Goal: Task Accomplishment & Management: Manage account settings

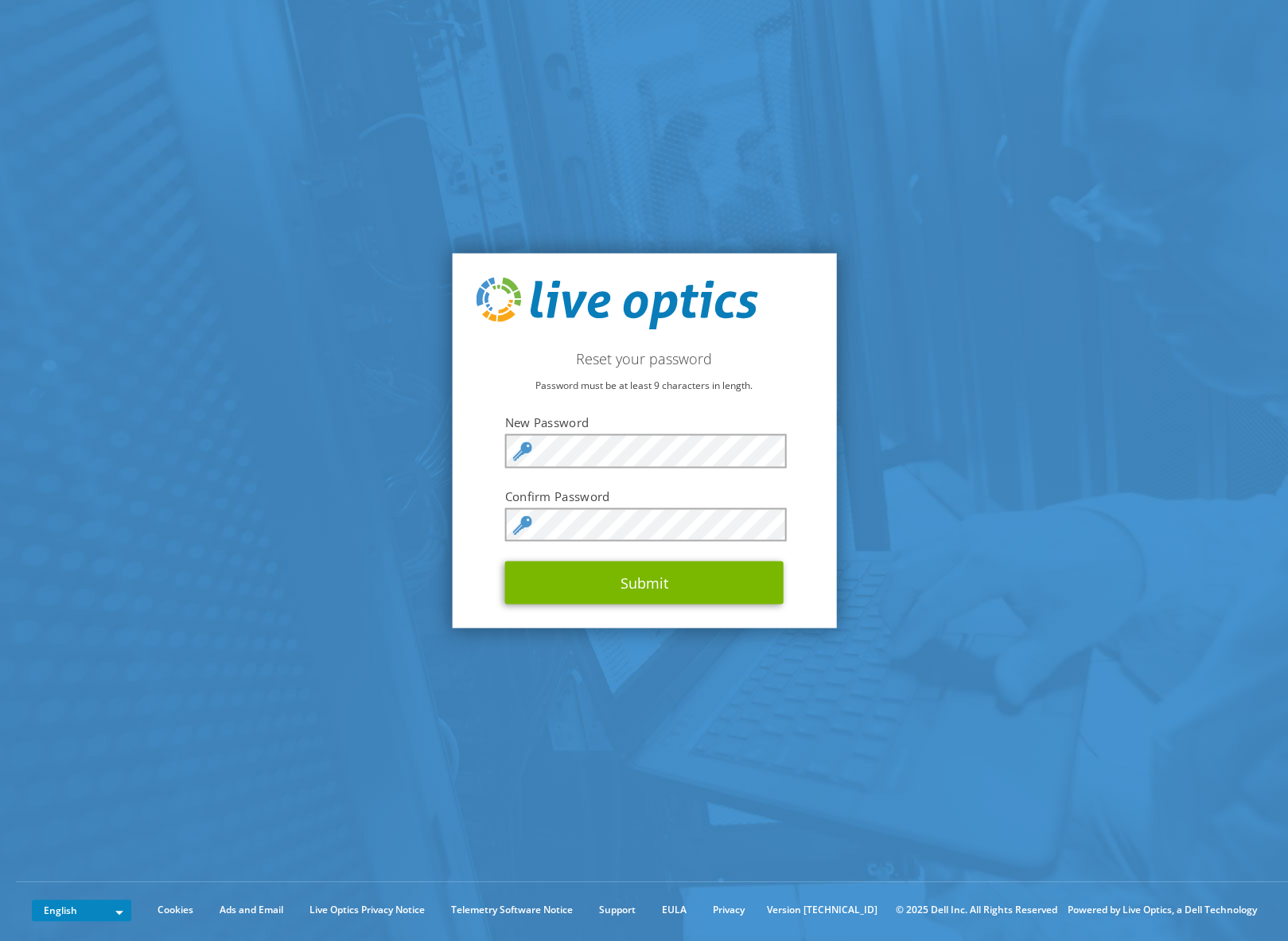
click at [619, 418] on label "New Password" at bounding box center [644, 422] width 279 height 16
click at [620, 431] on form "New Password Confirm Password Submit" at bounding box center [644, 509] width 279 height 191
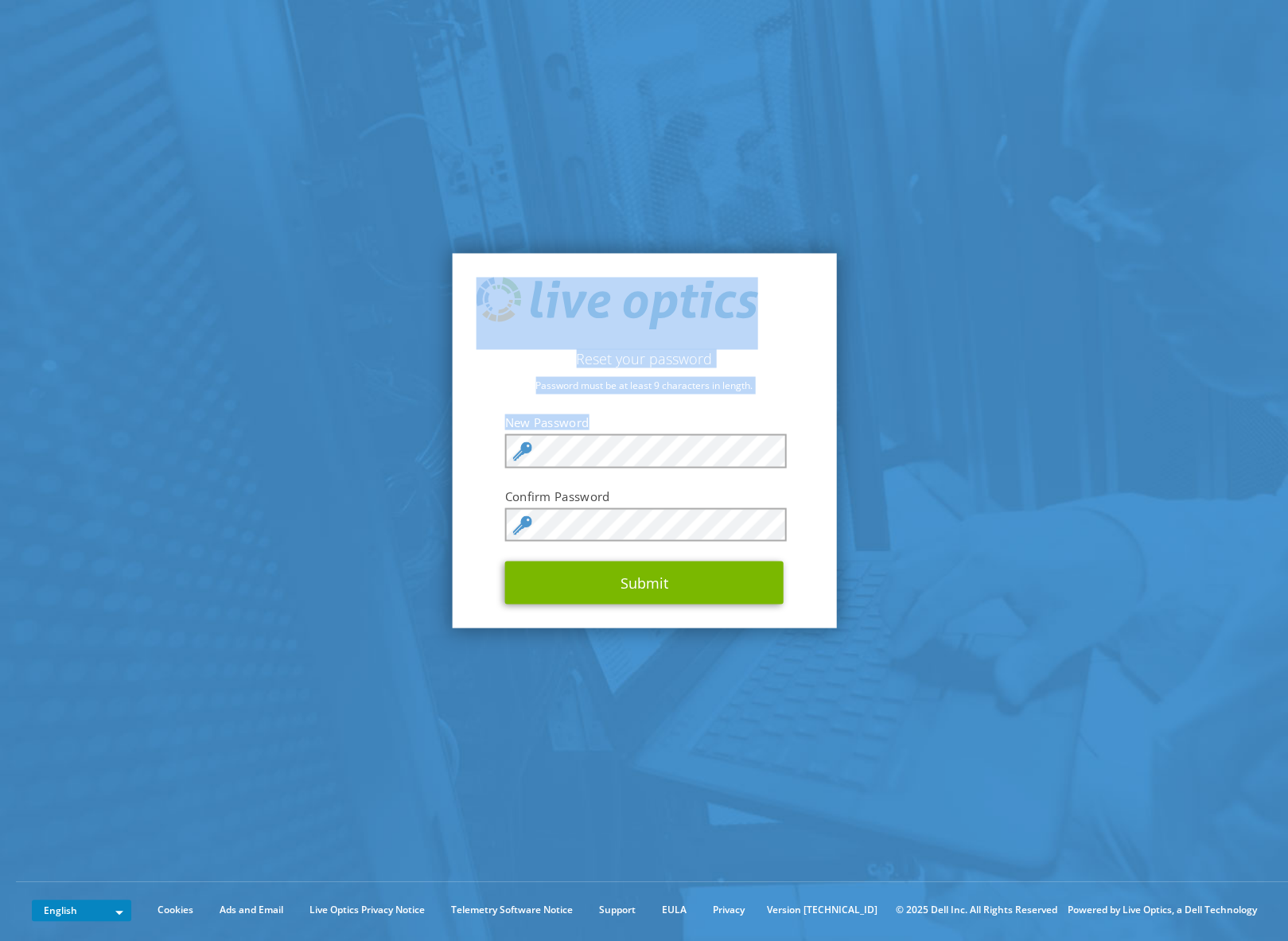
drag, startPoint x: 677, startPoint y: 433, endPoint x: 382, endPoint y: 461, distance: 296.3
click at [382, 461] on section "Reset your password Password must be at least 9 characters in length. New Passw…" at bounding box center [644, 441] width 1288 height 881
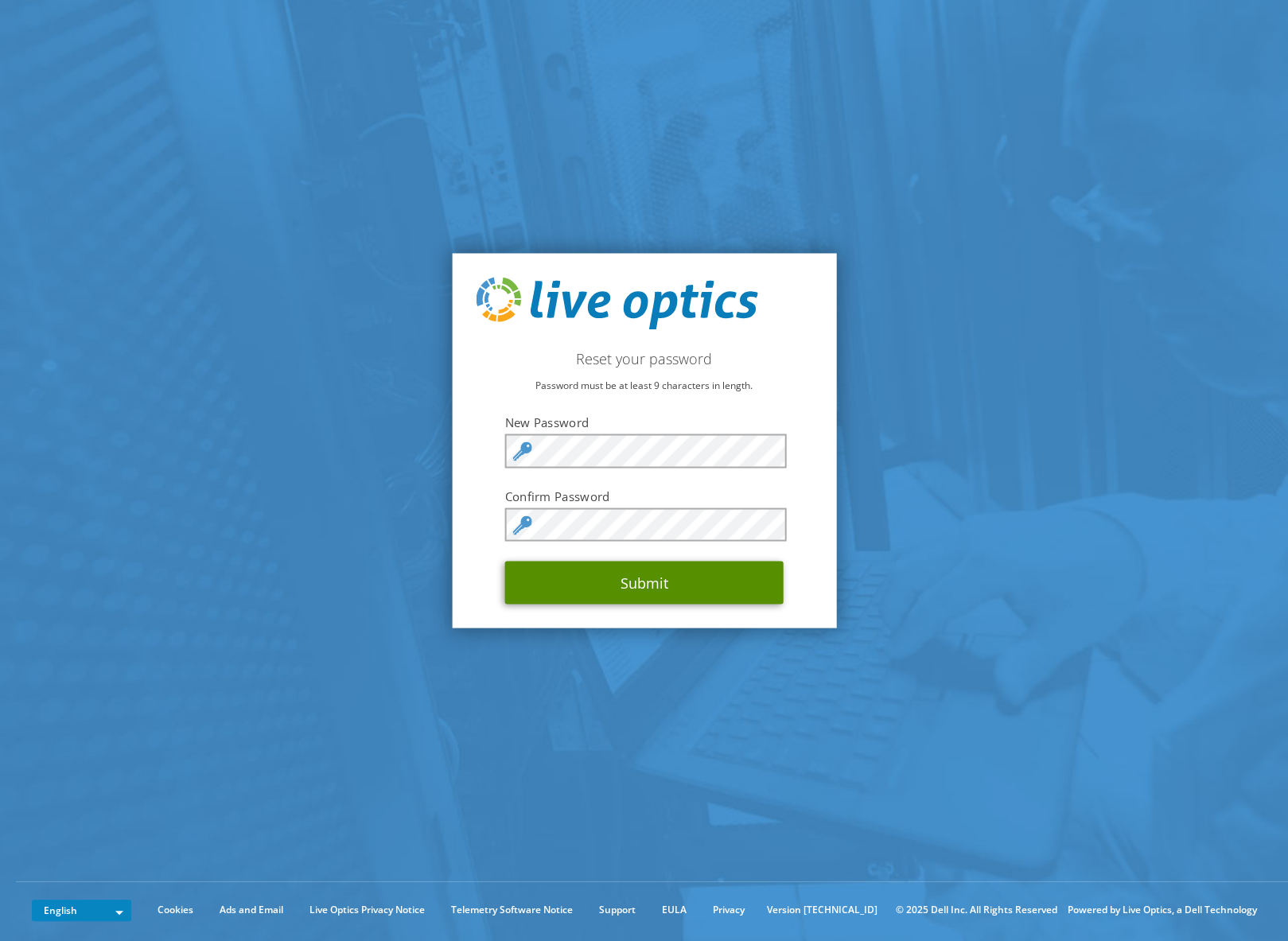
click at [587, 570] on button "Submit" at bounding box center [644, 583] width 279 height 43
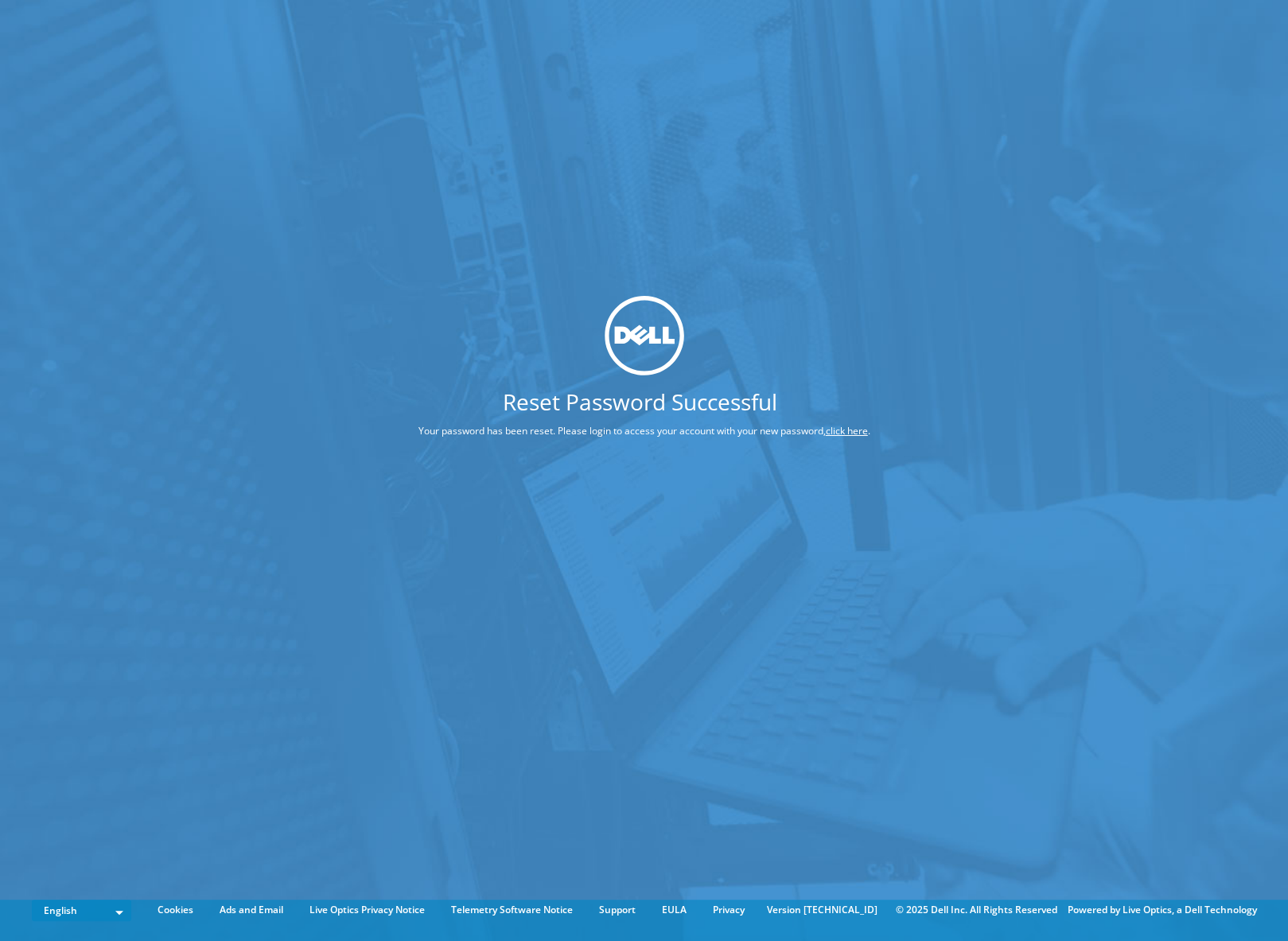
click at [840, 430] on link "click here" at bounding box center [846, 431] width 42 height 14
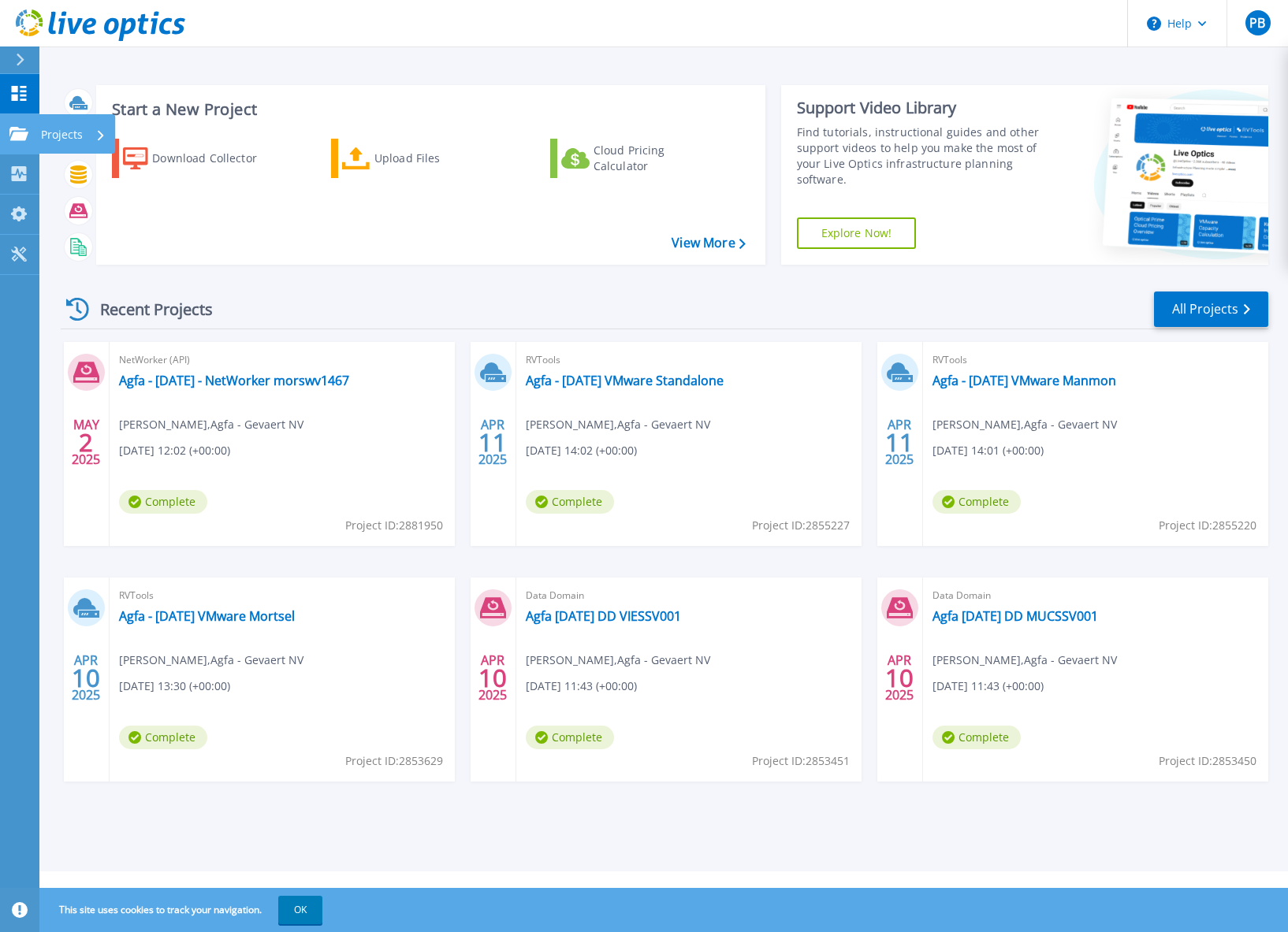
click at [7, 133] on link "Projects Projects" at bounding box center [20, 134] width 39 height 40
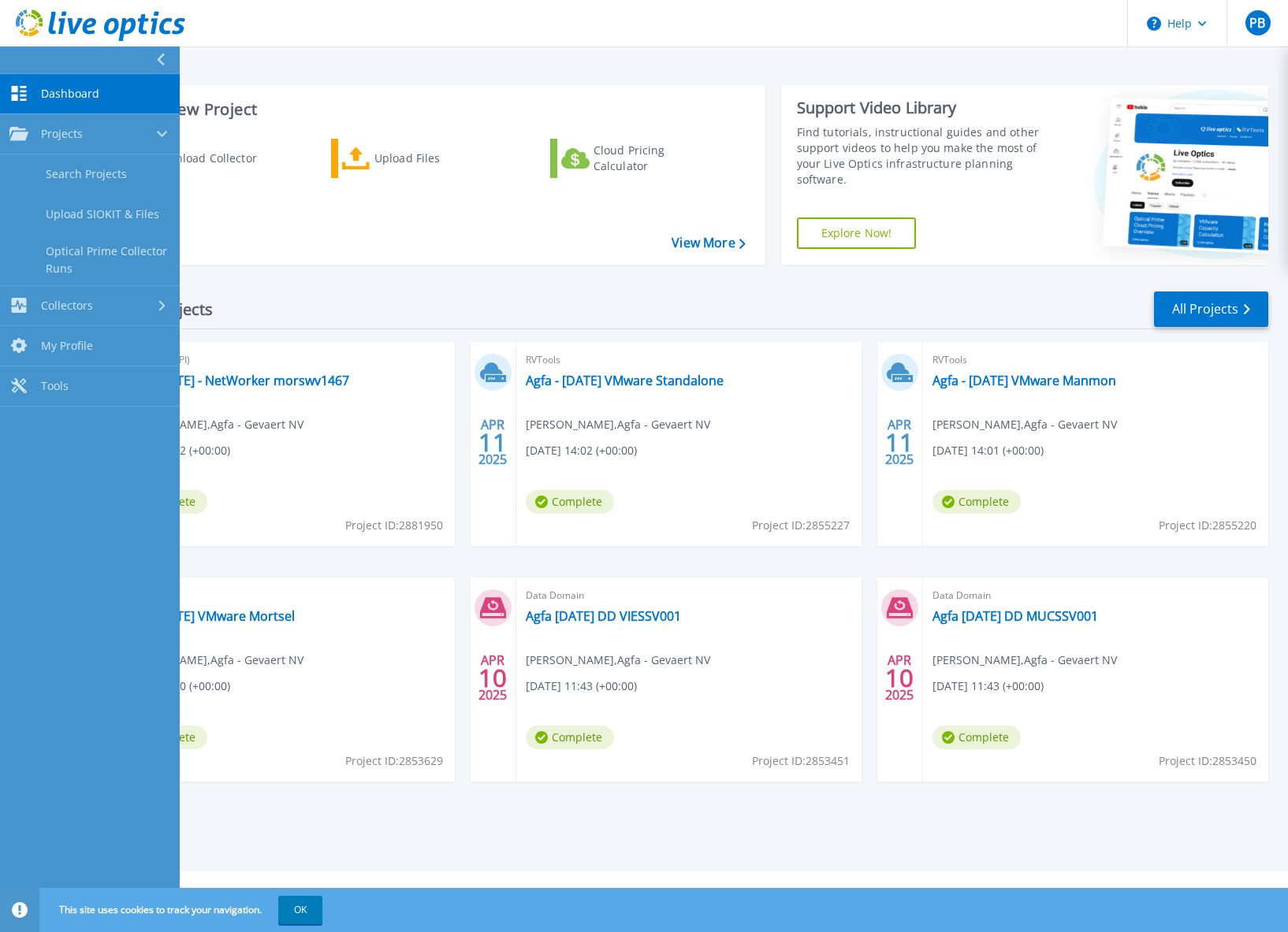
click at [62, 78] on link "Dashboard Dashboard" at bounding box center [89, 93] width 180 height 40
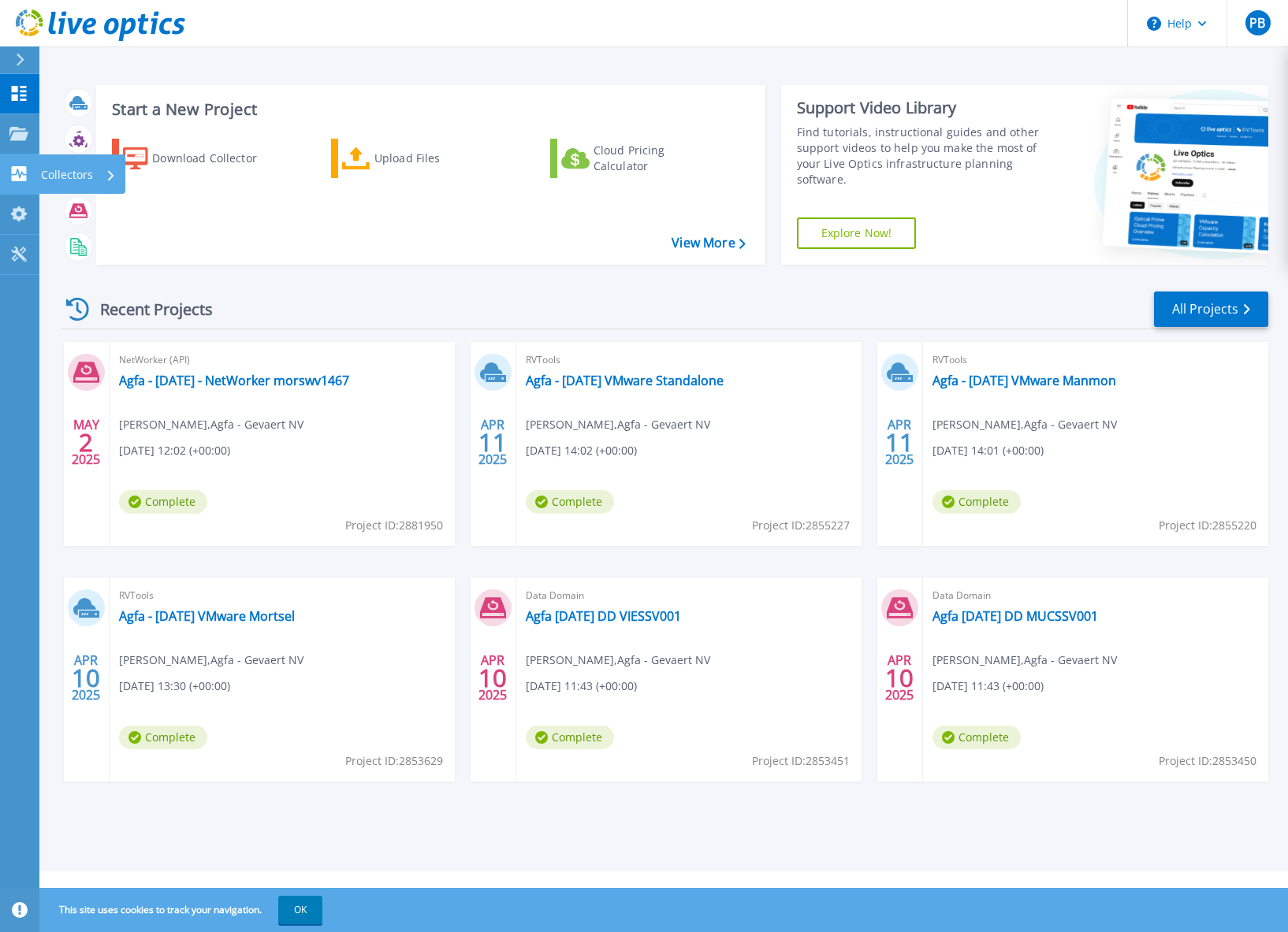
click at [18, 173] on icon at bounding box center [19, 173] width 19 height 15
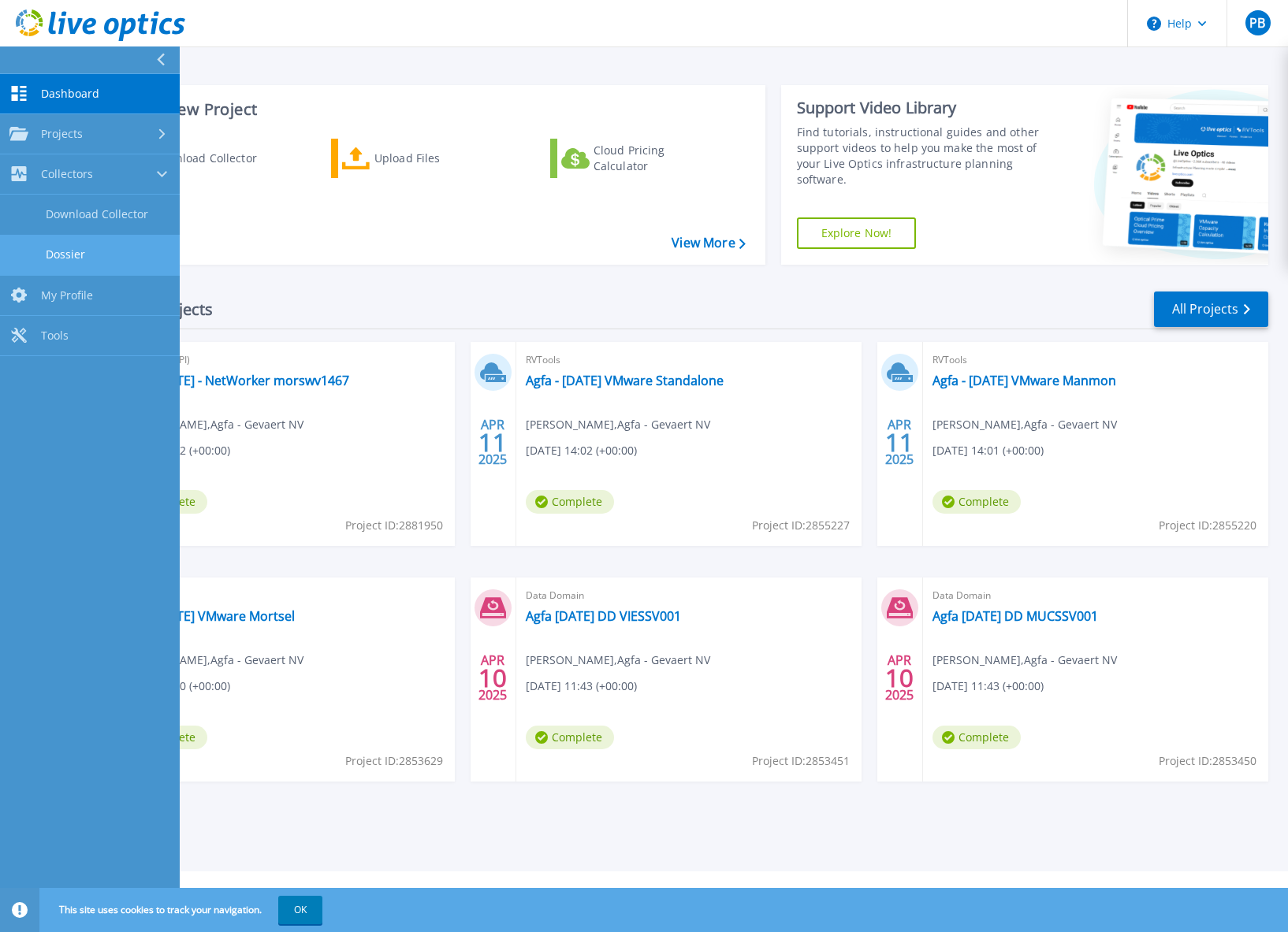
click at [58, 236] on link "Dossier" at bounding box center [89, 255] width 180 height 40
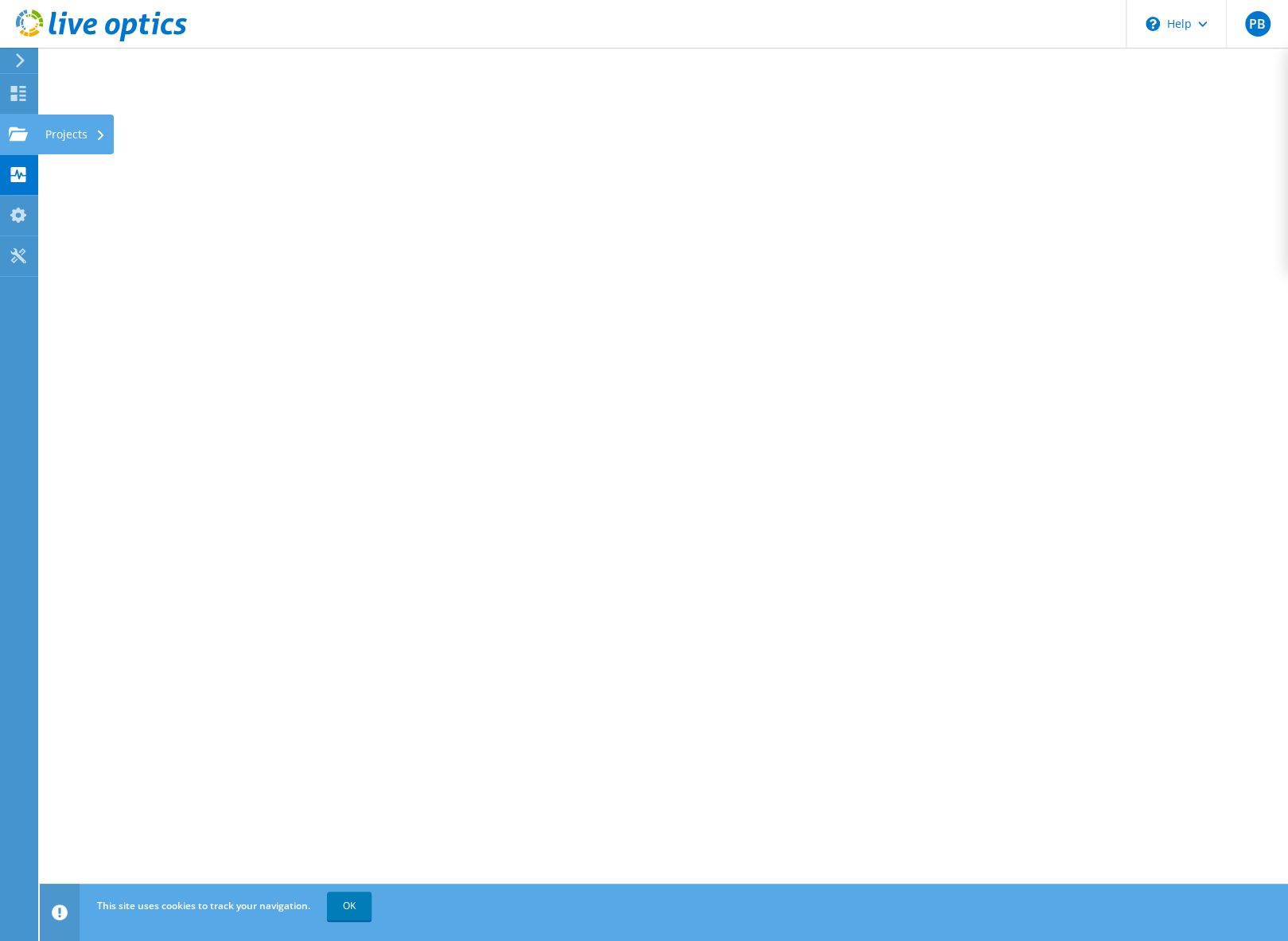
click at [24, 139] on use at bounding box center [18, 133] width 19 height 14
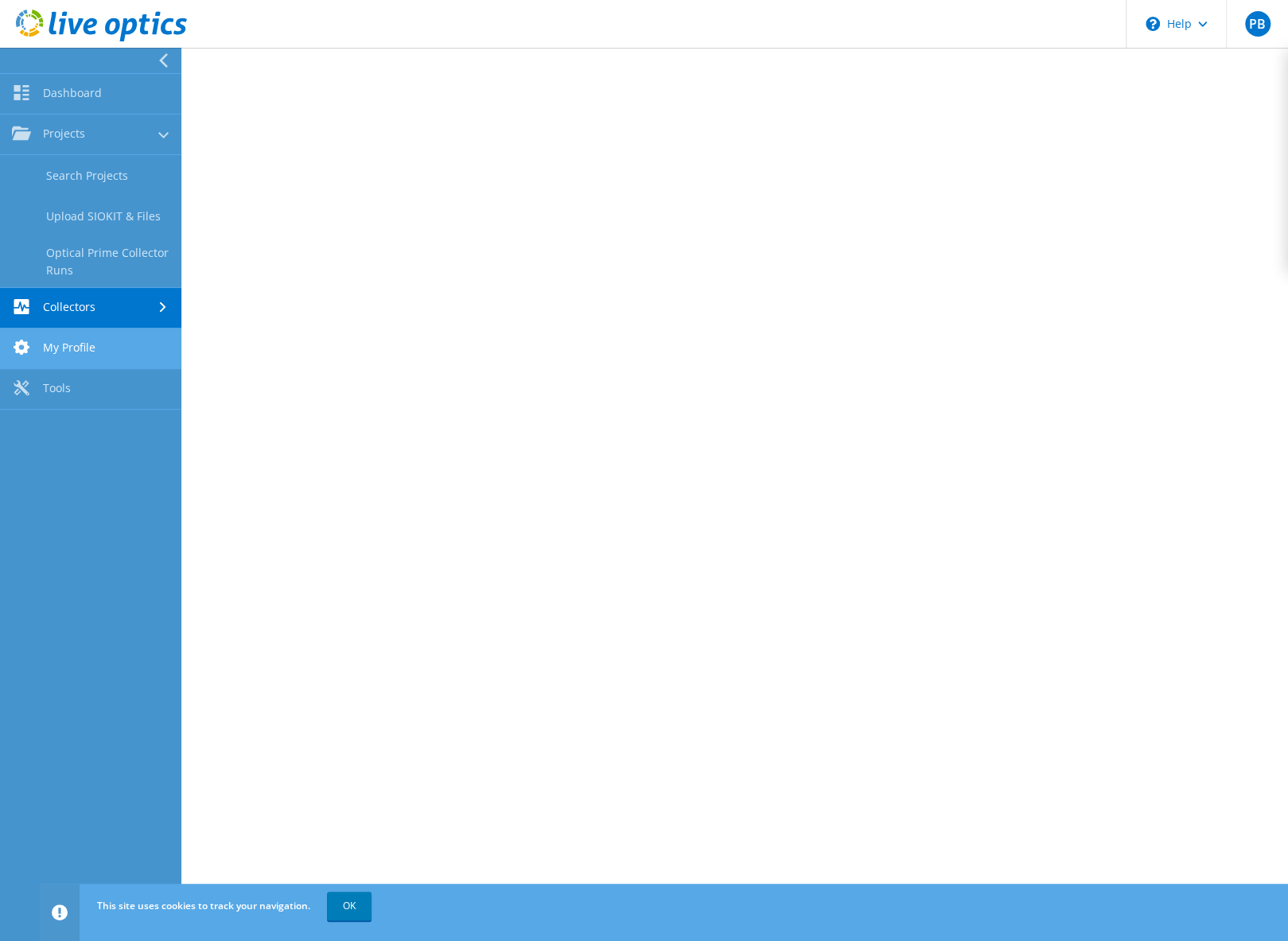
click at [82, 343] on link "My Profile" at bounding box center [90, 348] width 182 height 41
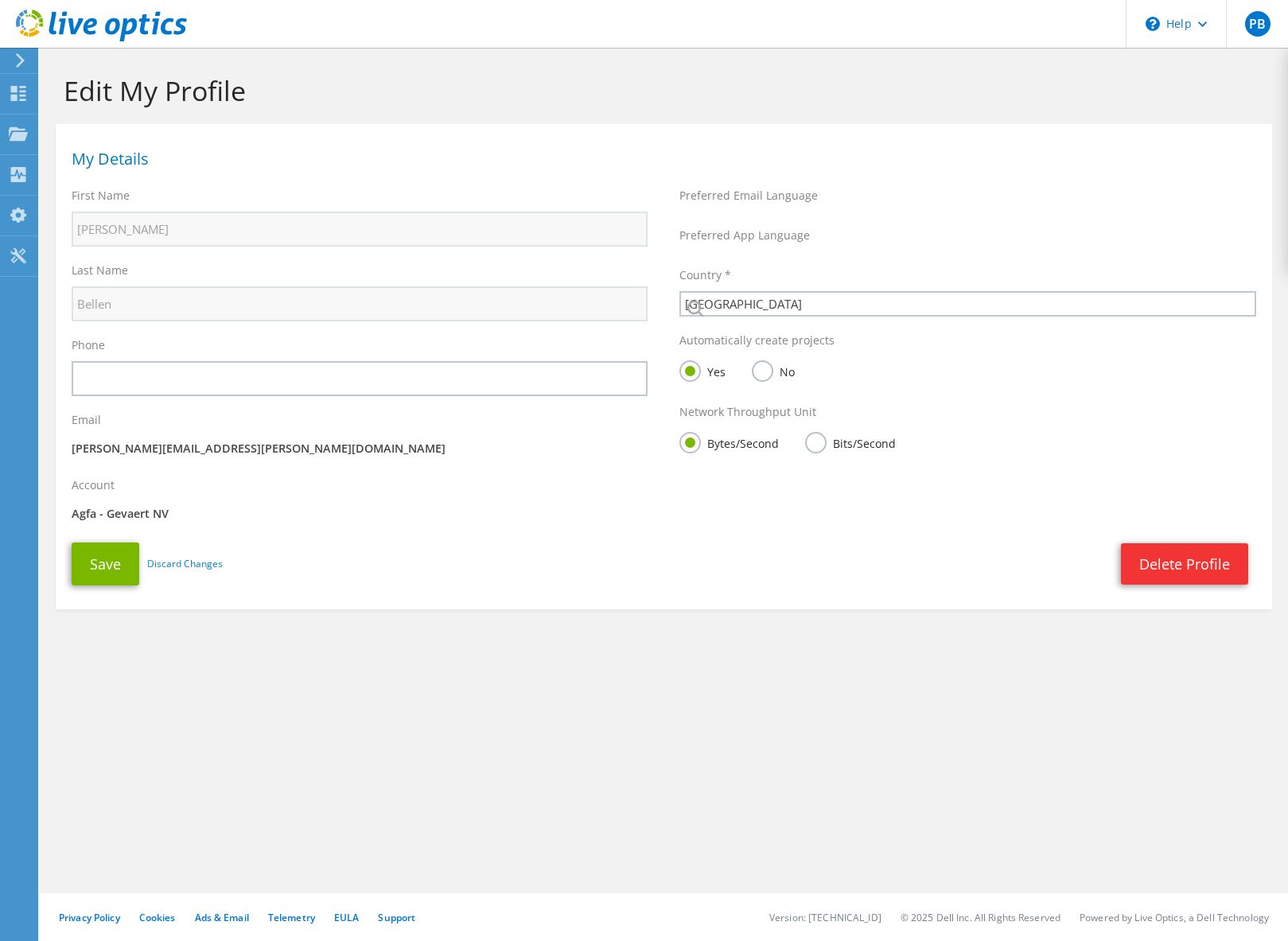
select select "73"
